Goal: Complete application form: Complete application form

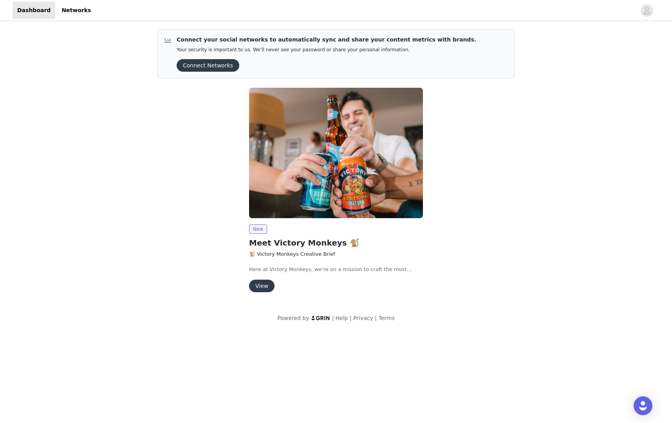
click at [261, 287] on button "View" at bounding box center [261, 286] width 25 height 13
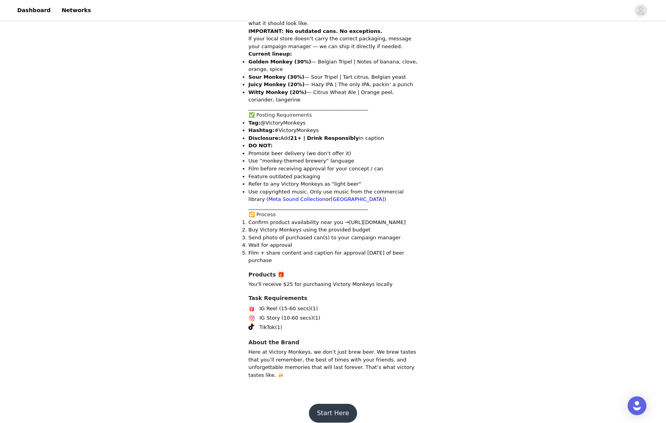
scroll to position [352, 0]
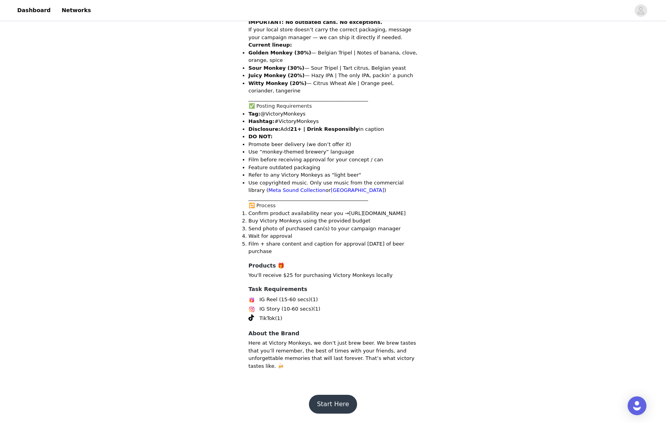
click at [332, 403] on button "Start Here" at bounding box center [333, 404] width 48 height 19
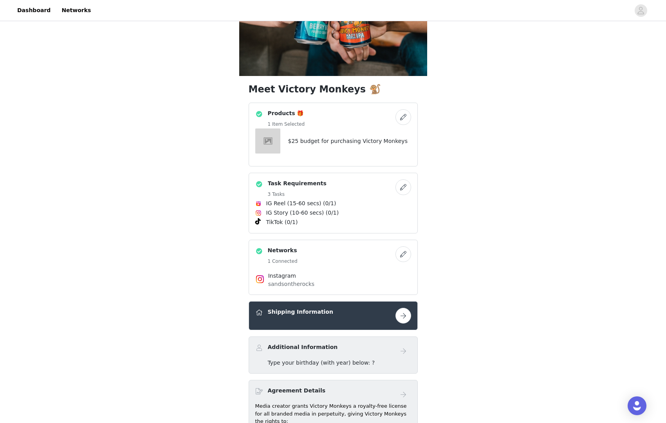
scroll to position [192, 0]
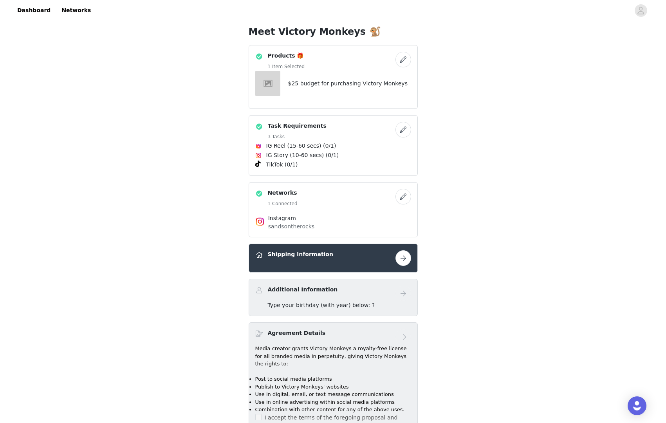
click at [404, 255] on button "button" at bounding box center [404, 258] width 16 height 16
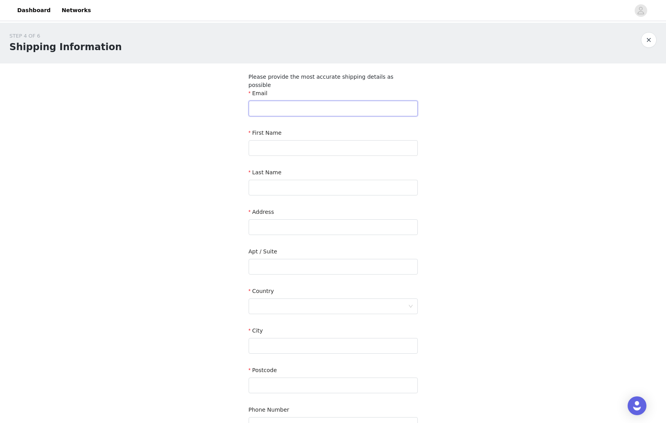
click at [279, 101] on input "text" at bounding box center [333, 109] width 169 height 16
type input "[EMAIL_ADDRESS][DOMAIN_NAME]"
type input "[PERSON_NAME]"
type input "Sands"
type input "[STREET_ADDRESS]"
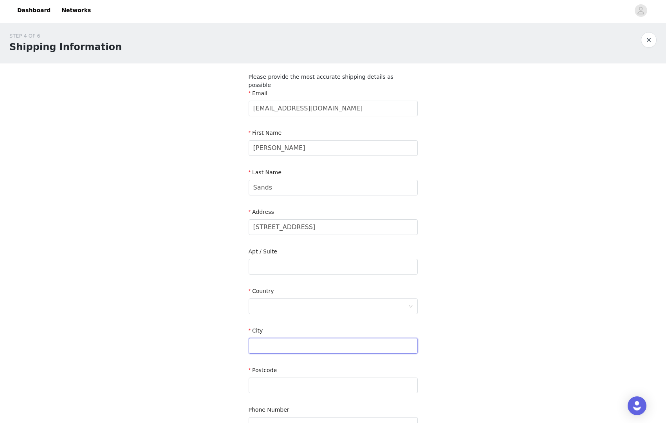
type input "[PERSON_NAME]"
type input "21702"
type input "3015248009"
click at [479, 197] on div "STEP 4 OF 6 Shipping Information Please provide the most accurate shipping deta…" at bounding box center [333, 239] width 666 height 432
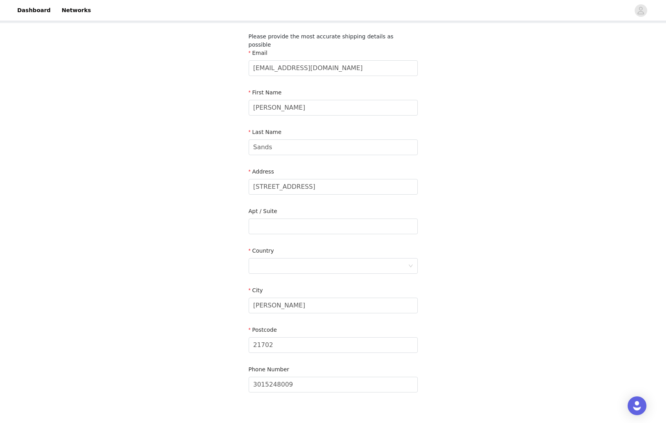
scroll to position [51, 0]
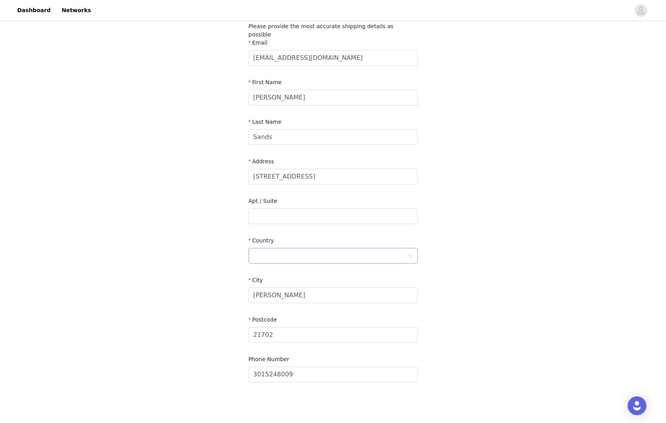
click at [286, 248] on div at bounding box center [330, 255] width 155 height 15
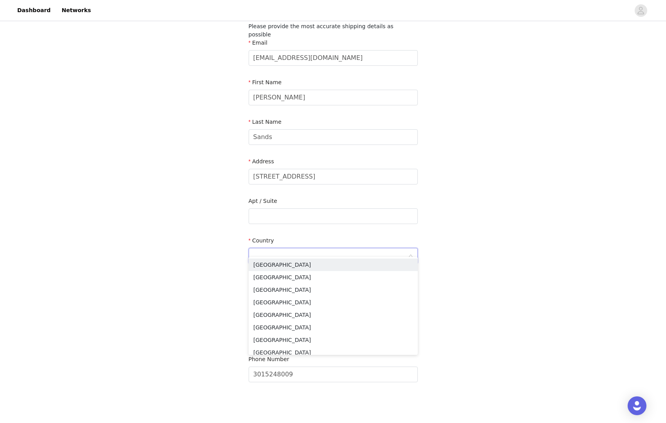
click at [307, 263] on li "[GEOGRAPHIC_DATA]" at bounding box center [333, 265] width 169 height 13
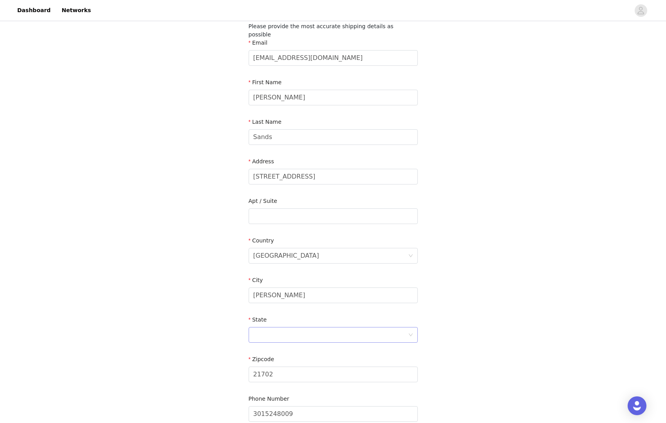
click at [386, 327] on div at bounding box center [330, 334] width 155 height 15
click at [295, 362] on li "[US_STATE]" at bounding box center [333, 359] width 169 height 13
click at [479, 354] on div "STEP 4 OF 6 Shipping Information Please provide the most accurate shipping deta…" at bounding box center [333, 208] width 666 height 472
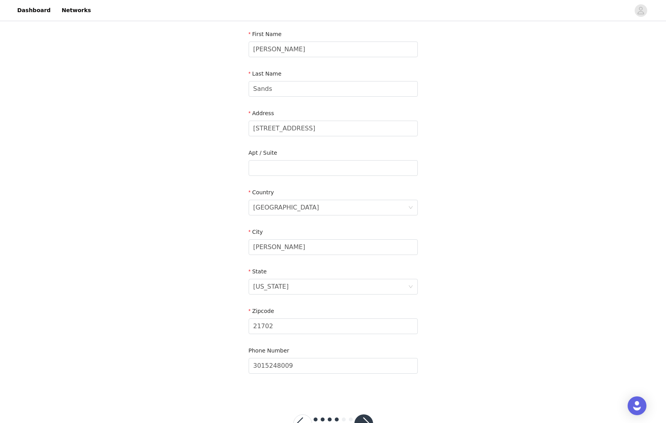
scroll to position [119, 0]
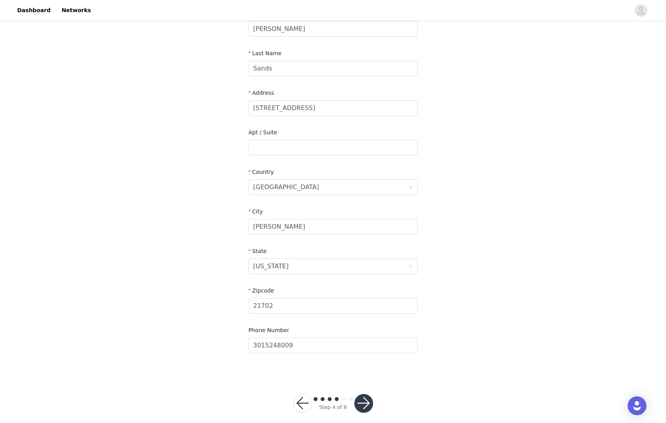
click at [364, 394] on button "button" at bounding box center [364, 403] width 19 height 19
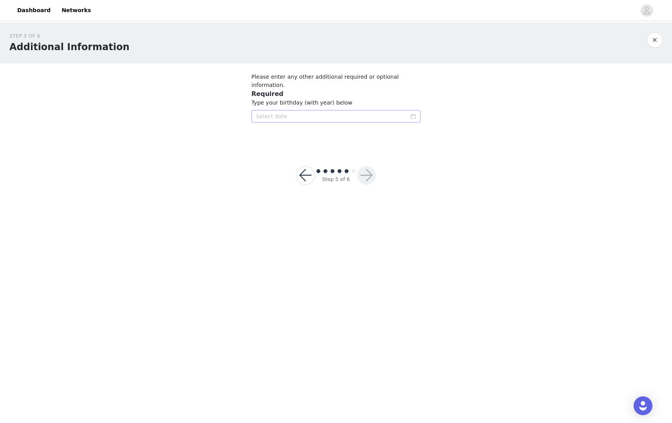
click at [411, 114] on icon "icon: calendar" at bounding box center [413, 116] width 5 height 5
click at [356, 124] on link at bounding box center [353, 122] width 10 height 16
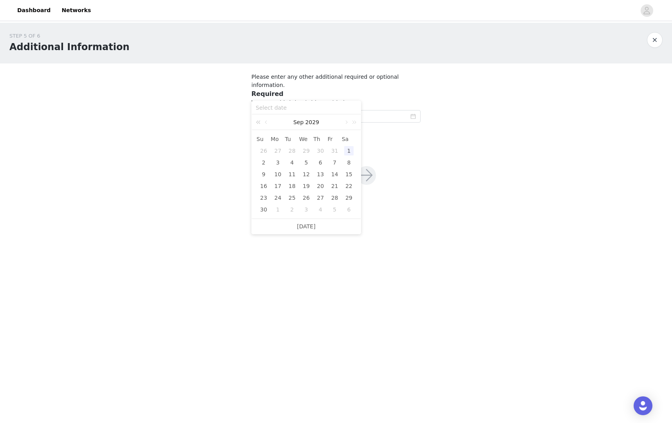
click at [257, 121] on link at bounding box center [260, 122] width 10 height 16
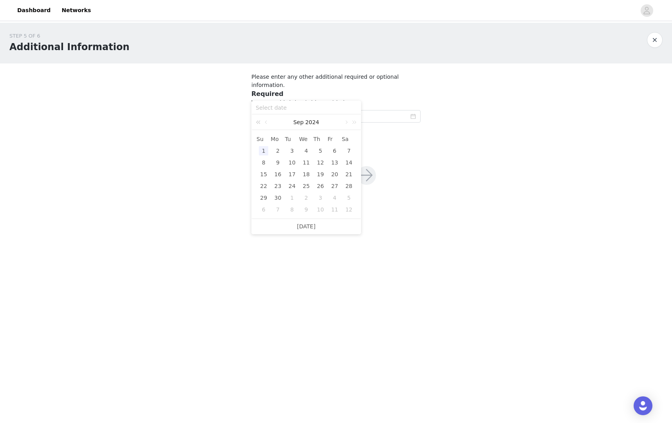
click at [257, 121] on link at bounding box center [260, 122] width 10 height 16
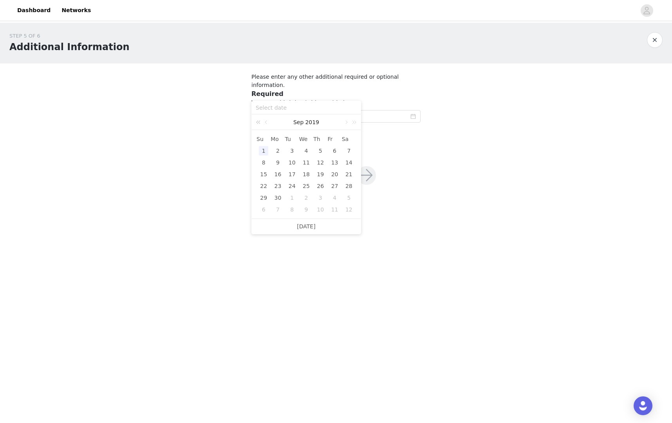
click at [257, 121] on link at bounding box center [260, 122] width 10 height 16
click at [267, 107] on input at bounding box center [306, 107] width 101 height 9
click at [260, 120] on link at bounding box center [260, 122] width 10 height 16
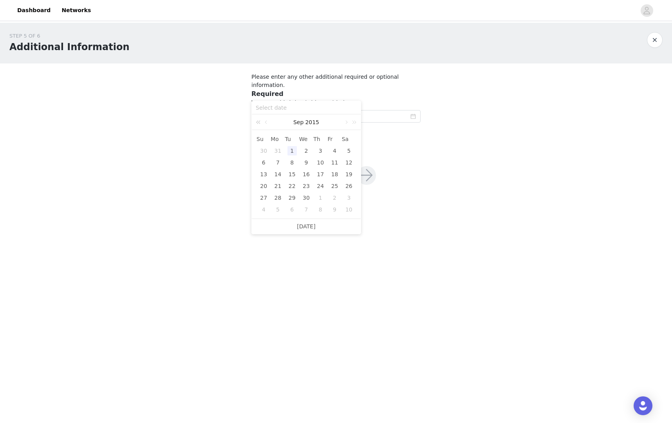
click at [260, 120] on link at bounding box center [260, 122] width 10 height 16
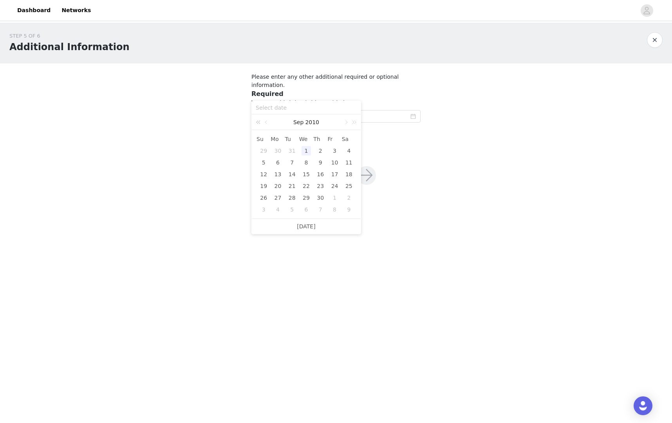
click at [260, 120] on link at bounding box center [260, 122] width 10 height 16
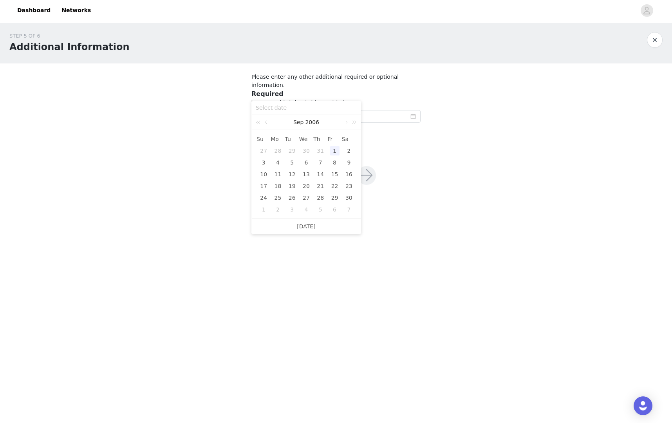
click at [260, 120] on link at bounding box center [260, 122] width 10 height 16
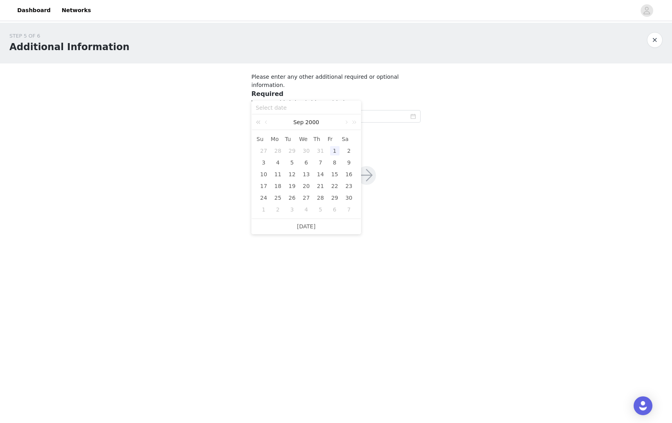
click at [260, 120] on link at bounding box center [260, 122] width 10 height 16
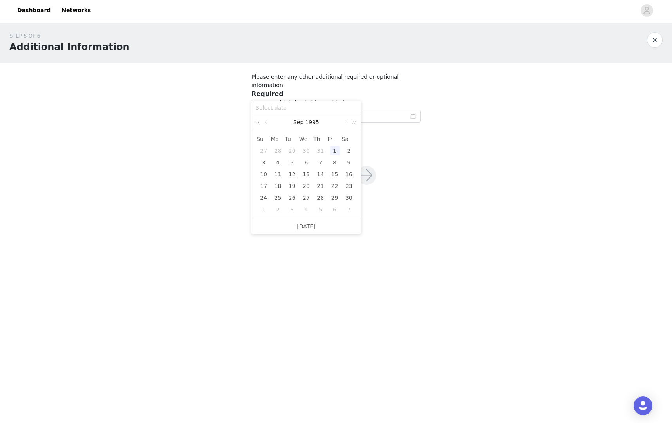
click at [260, 120] on link at bounding box center [260, 122] width 10 height 16
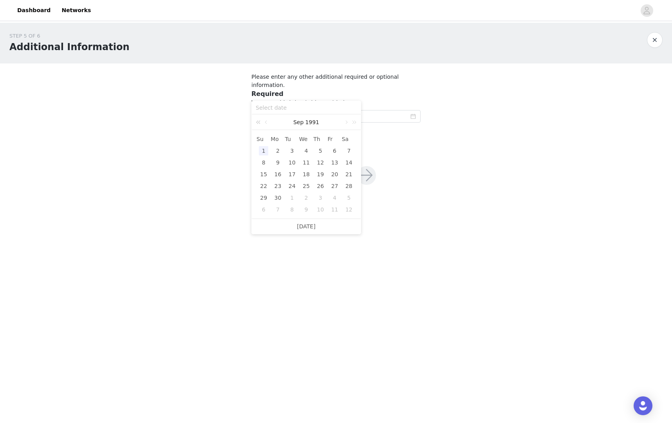
click at [260, 120] on link at bounding box center [260, 122] width 10 height 16
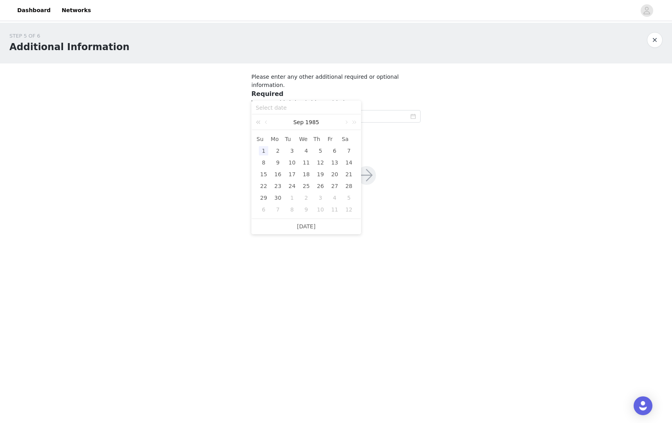
click at [260, 120] on link at bounding box center [260, 122] width 10 height 16
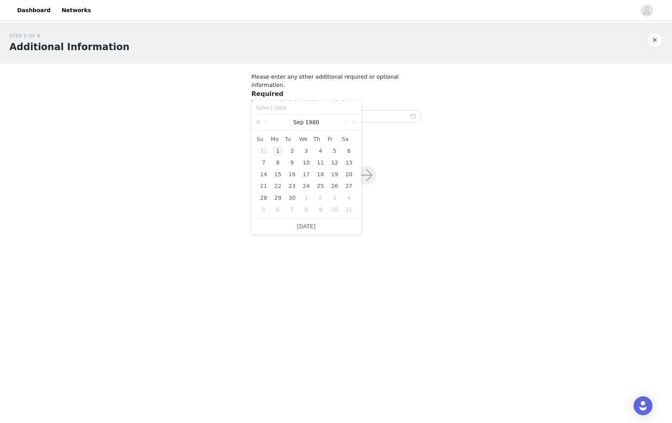
click at [260, 120] on link at bounding box center [260, 122] width 10 height 16
click at [346, 122] on link at bounding box center [345, 122] width 7 height 16
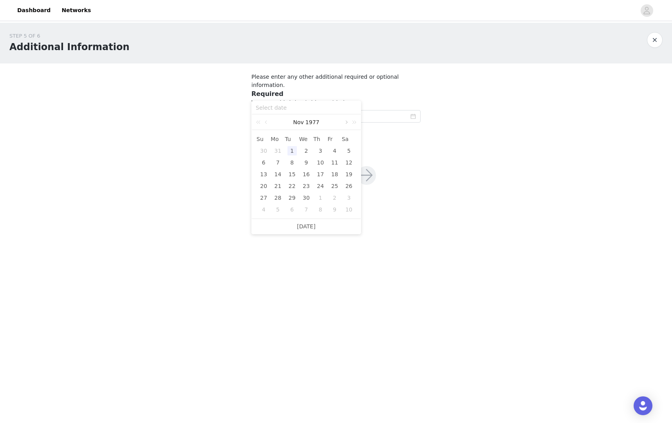
click at [346, 122] on link at bounding box center [345, 122] width 7 height 16
click at [322, 161] on div "8" at bounding box center [320, 162] width 9 height 9
type input "[DATE]"
click at [370, 166] on button "button" at bounding box center [366, 175] width 19 height 19
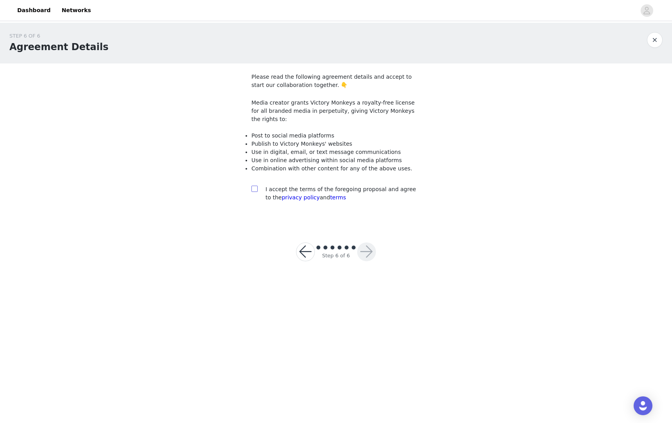
click at [256, 186] on input "checkbox" at bounding box center [253, 188] width 5 height 5
checkbox input "true"
click at [364, 242] on button "button" at bounding box center [366, 251] width 19 height 19
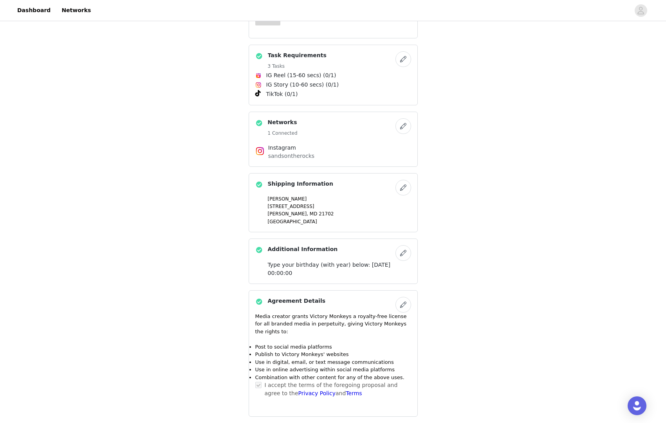
scroll to position [206, 0]
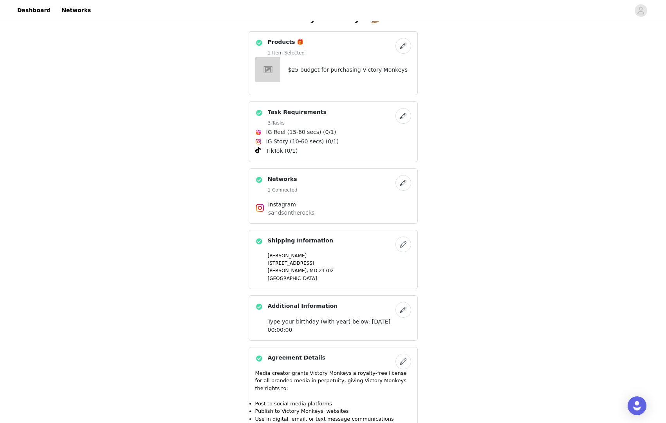
click at [404, 116] on button "button" at bounding box center [404, 116] width 16 height 16
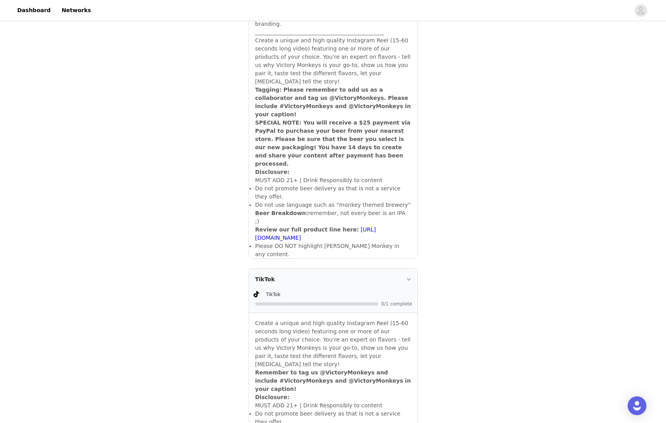
scroll to position [284, 0]
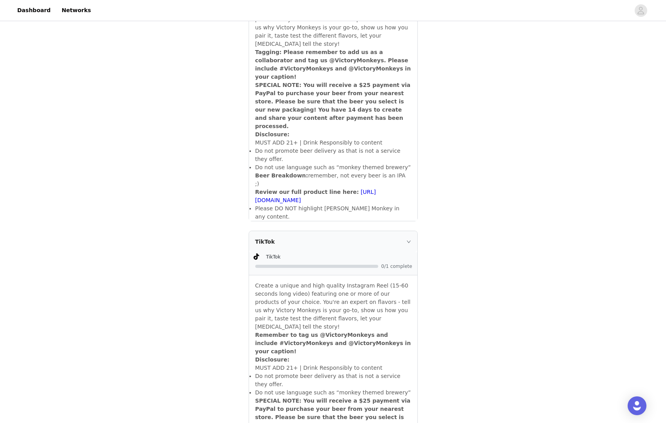
click at [409, 239] on icon "icon: right" at bounding box center [409, 241] width 5 height 5
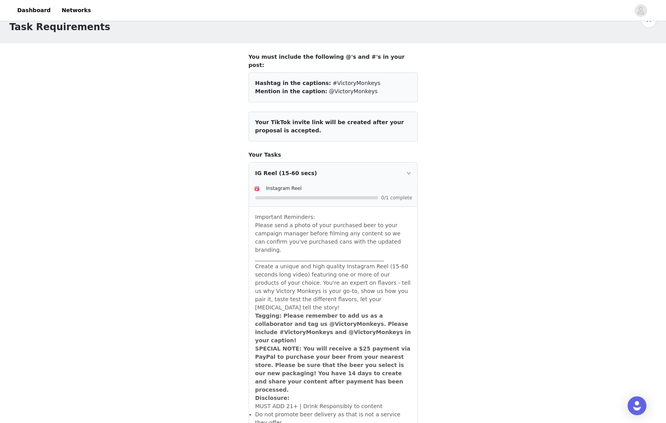
scroll to position [233, 0]
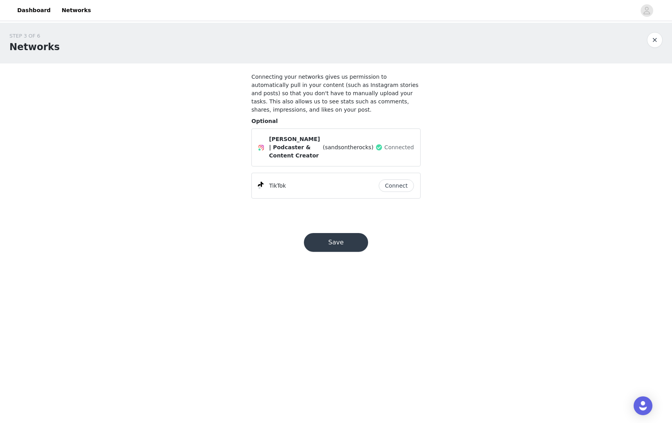
click at [344, 242] on button "Save" at bounding box center [336, 242] width 64 height 19
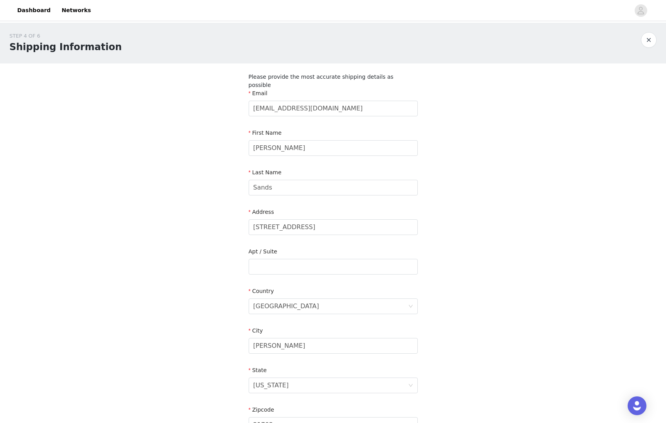
click at [185, 197] on div "STEP 4 OF 6 Shipping Information Please provide the most accurate shipping deta…" at bounding box center [333, 259] width 666 height 472
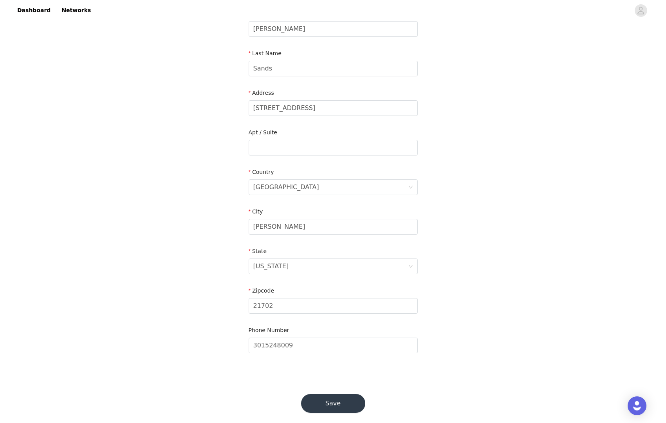
click at [331, 395] on button "Save" at bounding box center [333, 403] width 64 height 19
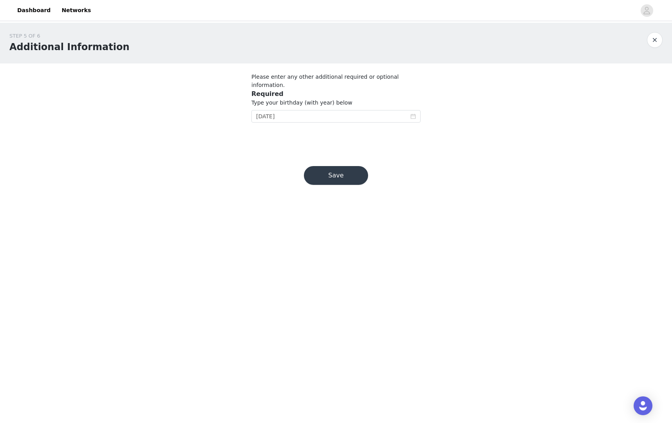
click at [342, 170] on button "Save" at bounding box center [336, 175] width 64 height 19
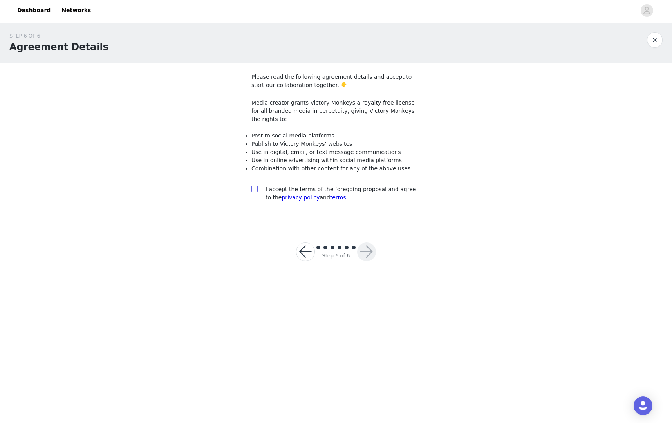
click at [252, 186] on input "checkbox" at bounding box center [253, 188] width 5 height 5
checkbox input "true"
click at [365, 246] on button "button" at bounding box center [366, 251] width 19 height 19
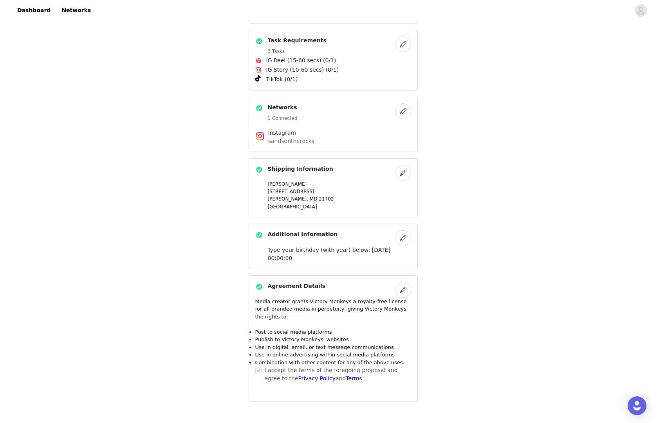
scroll to position [323, 0]
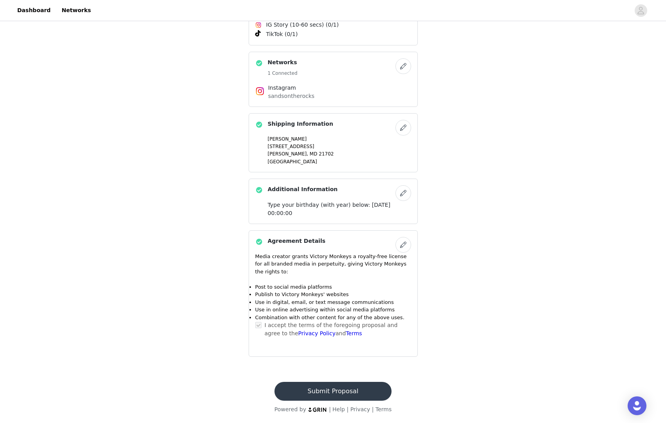
click at [332, 387] on button "Submit Proposal" at bounding box center [333, 391] width 117 height 19
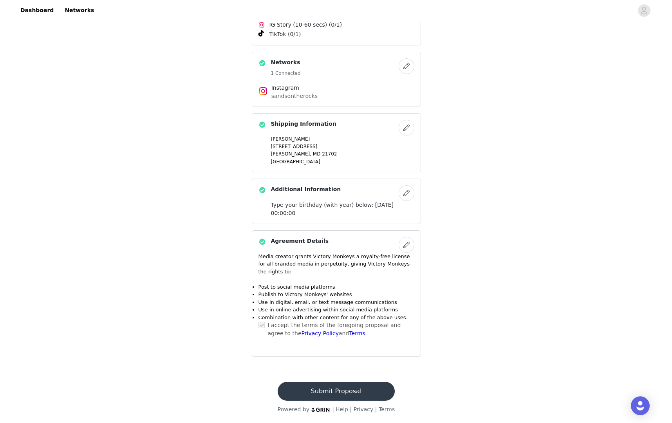
scroll to position [0, 0]
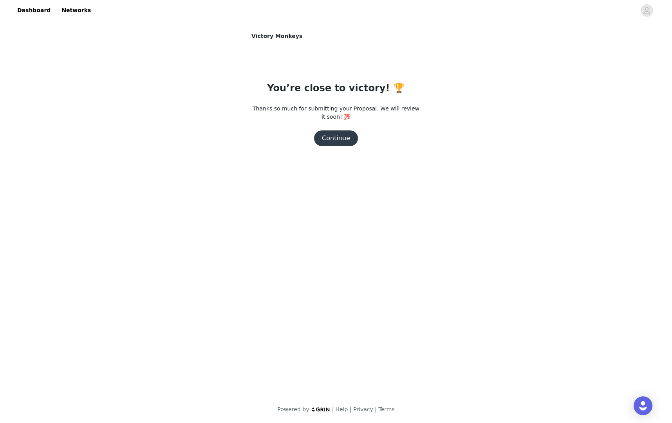
click at [337, 139] on button "Continue" at bounding box center [336, 138] width 44 height 16
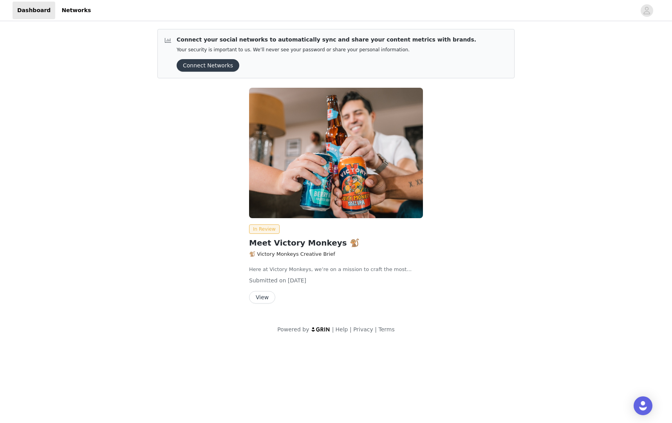
click at [263, 295] on button "View" at bounding box center [262, 297] width 26 height 13
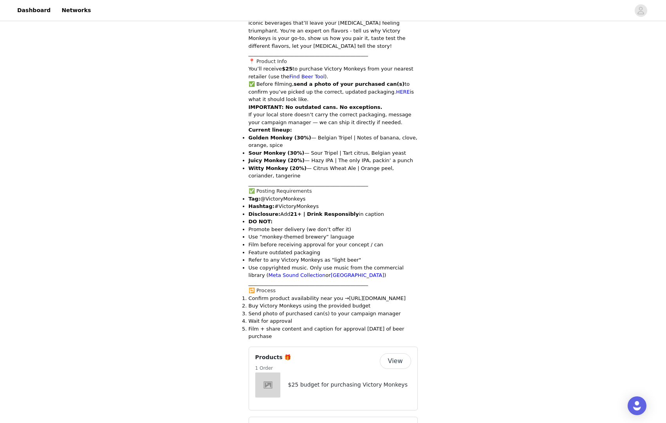
scroll to position [244, 0]
